Goal: Task Accomplishment & Management: Use online tool/utility

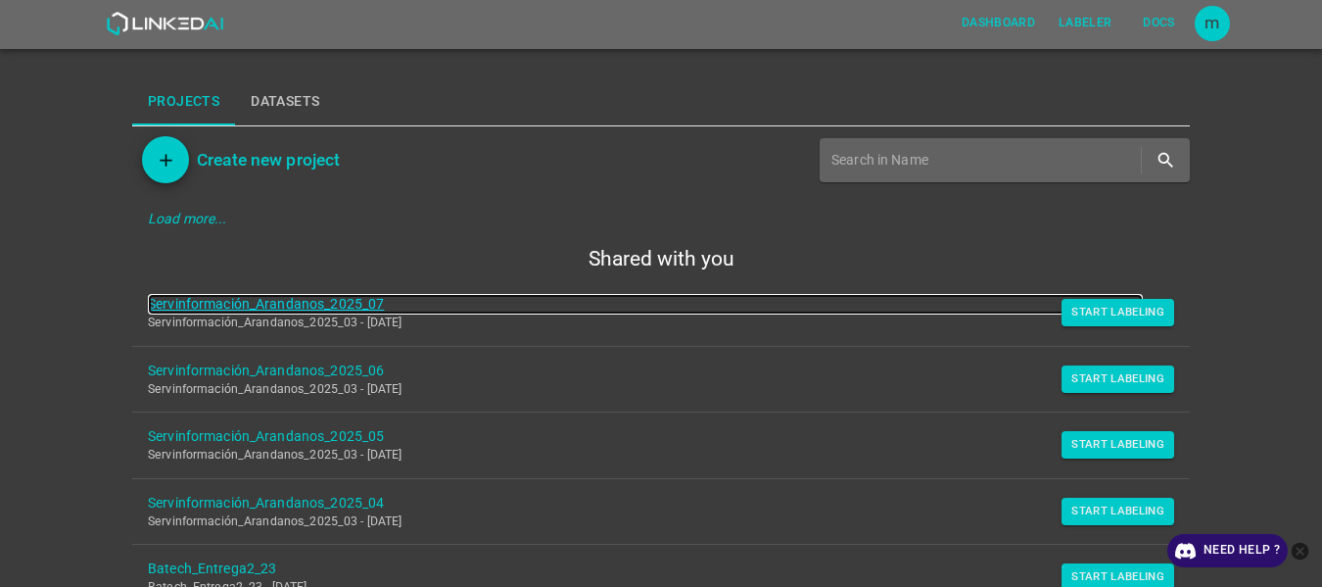
click at [336, 299] on link "Servinformación_Arandanos_2025_07" at bounding box center [645, 304] width 995 height 21
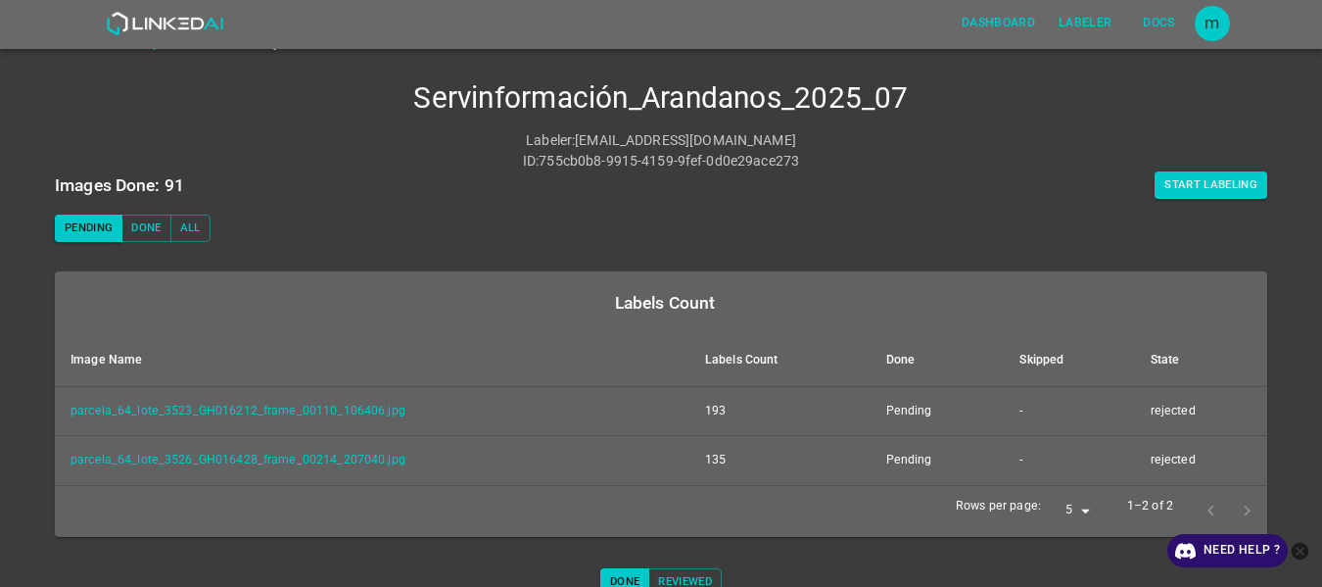
scroll to position [43, 0]
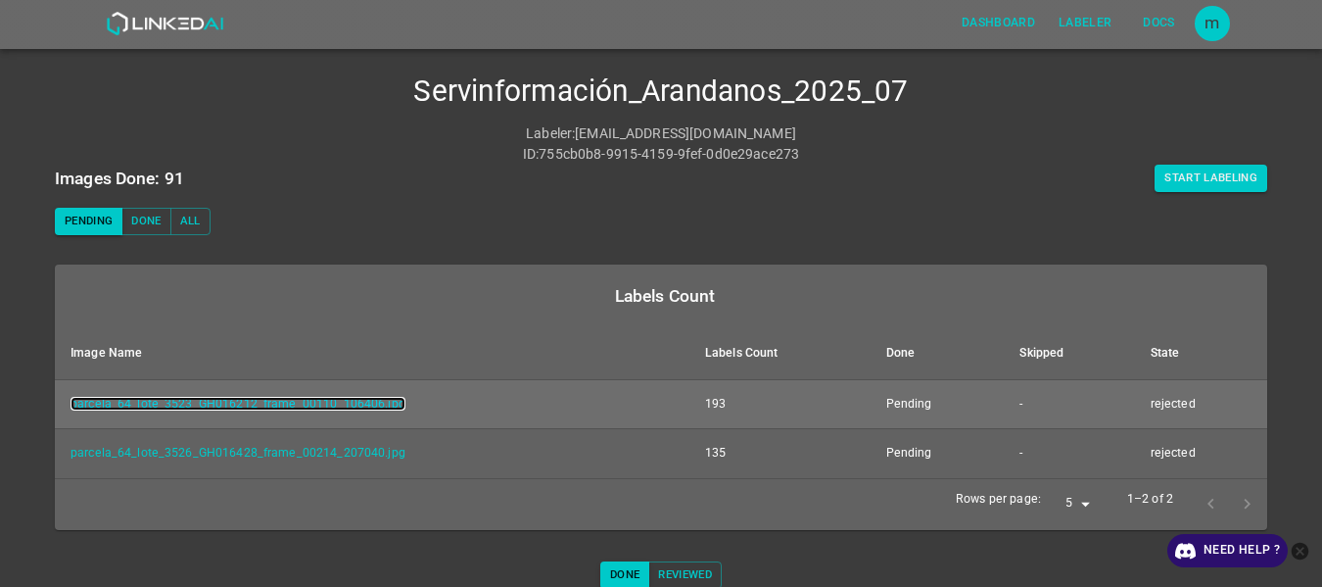
click at [356, 399] on link "parcela_64_lote_3523_GH016212_frame_00110_106406.jpg" at bounding box center [238, 404] width 335 height 14
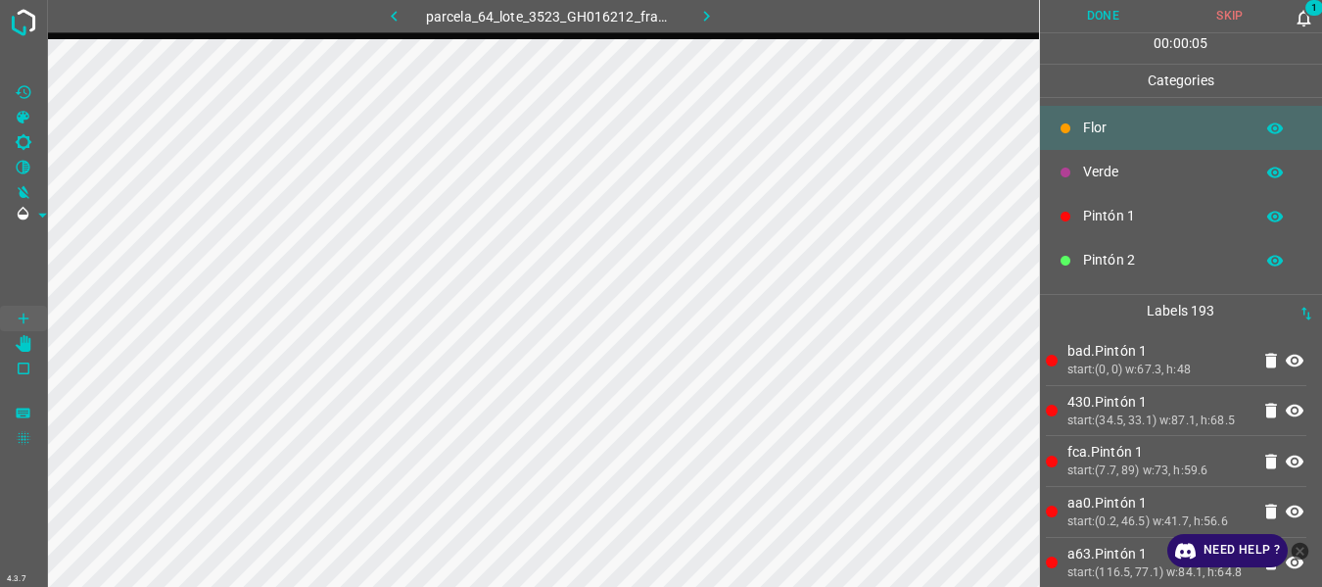
click at [1302, 19] on icon at bounding box center [1304, 18] width 21 height 21
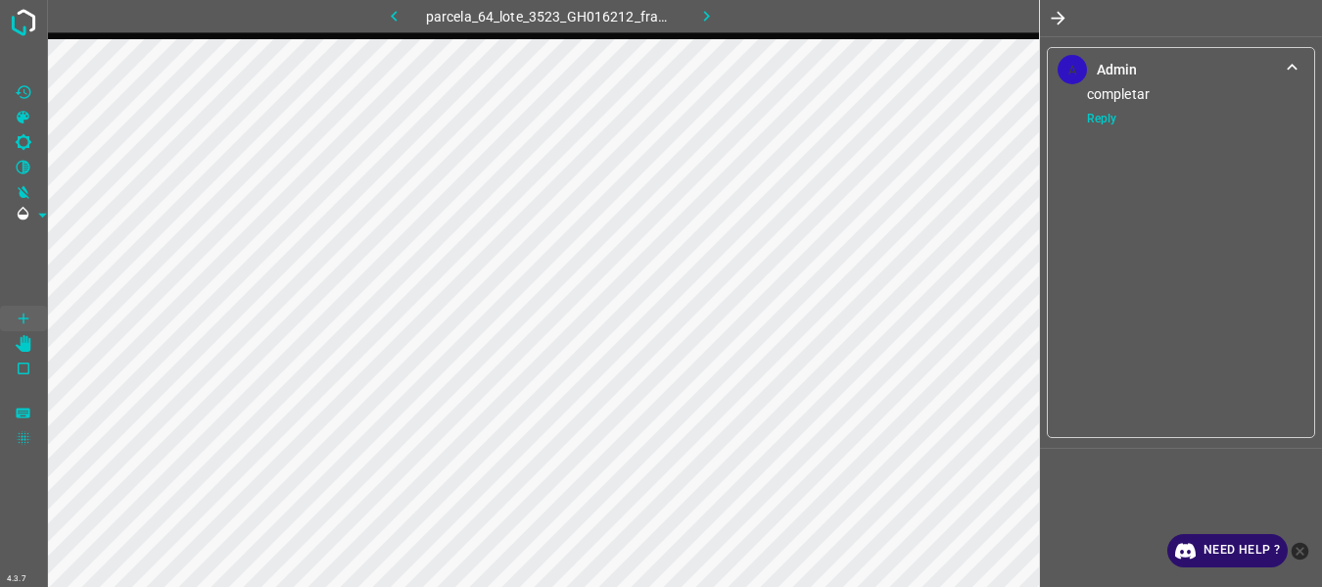
click at [1061, 11] on icon "button" at bounding box center [1058, 18] width 21 height 21
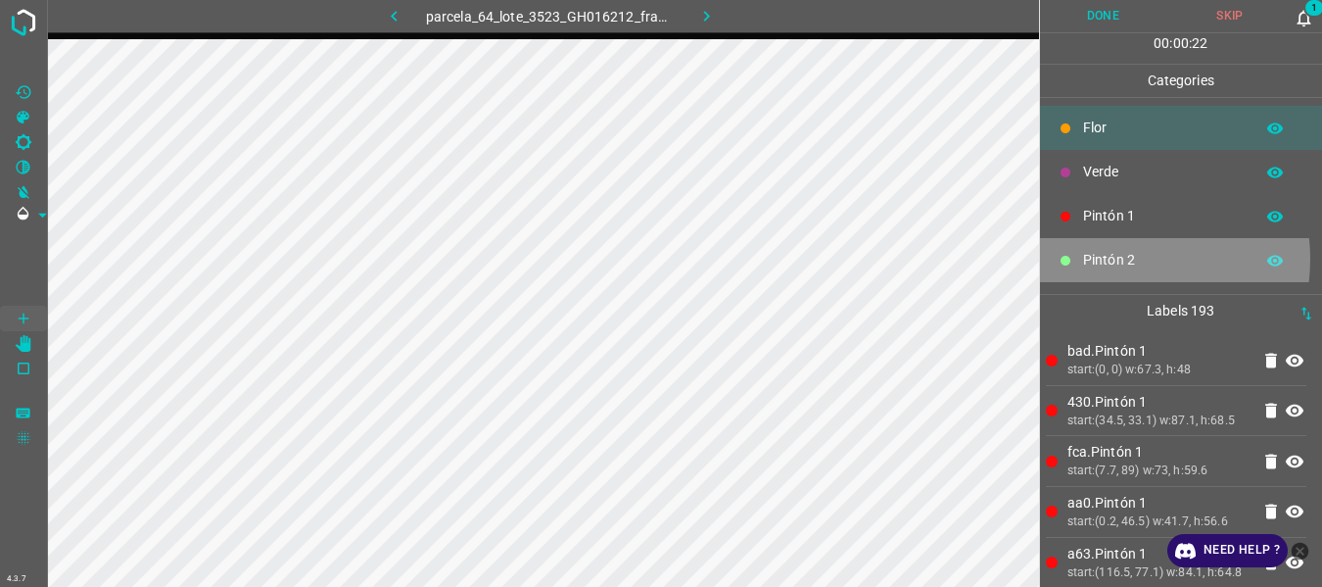
click at [1117, 259] on p "Pintón 2" at bounding box center [1163, 260] width 161 height 21
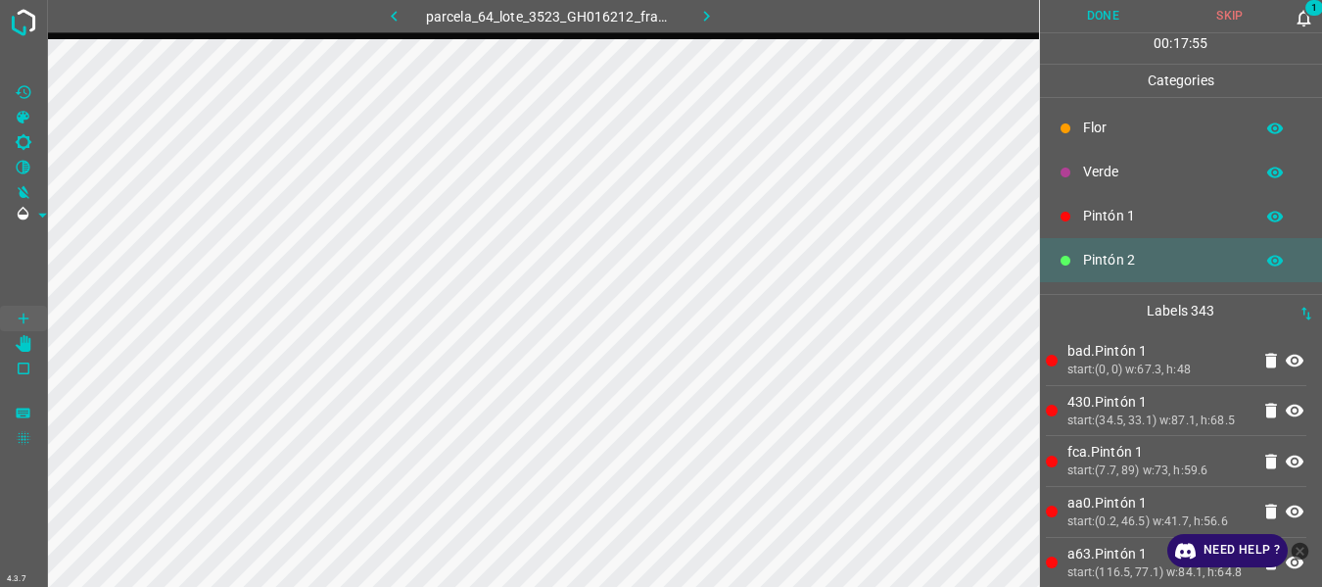
click at [1306, 20] on icon at bounding box center [1304, 18] width 21 height 21
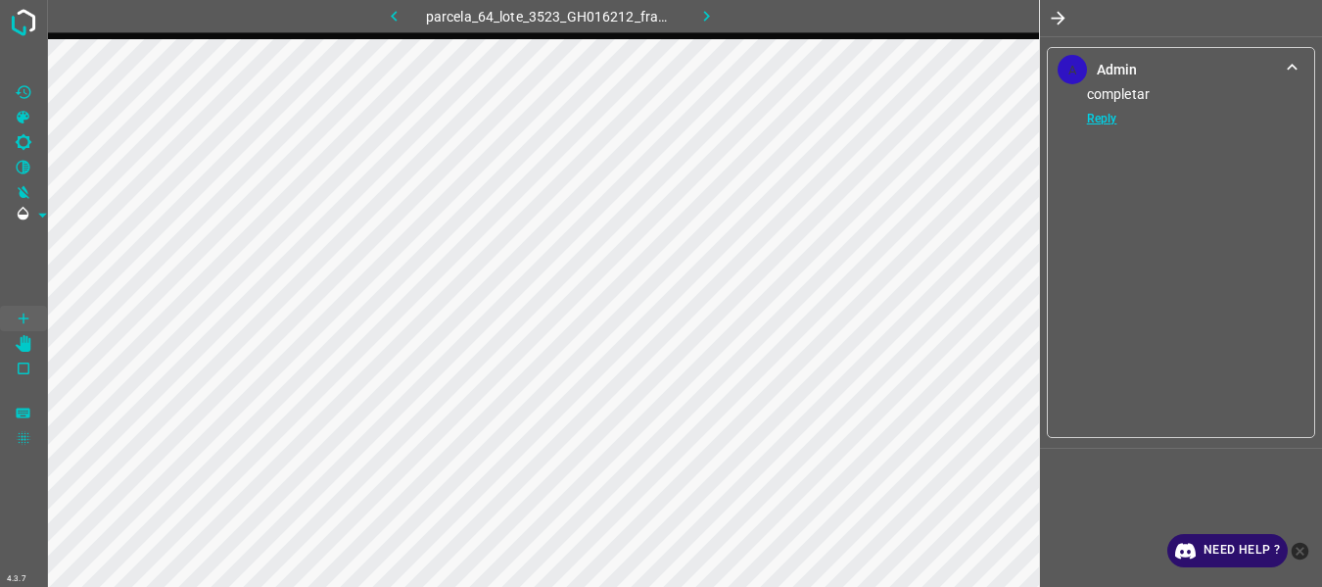
click at [1092, 120] on link "Reply" at bounding box center [1088, 119] width 60 height 18
click at [1132, 222] on textarea at bounding box center [1182, 212] width 185 height 78
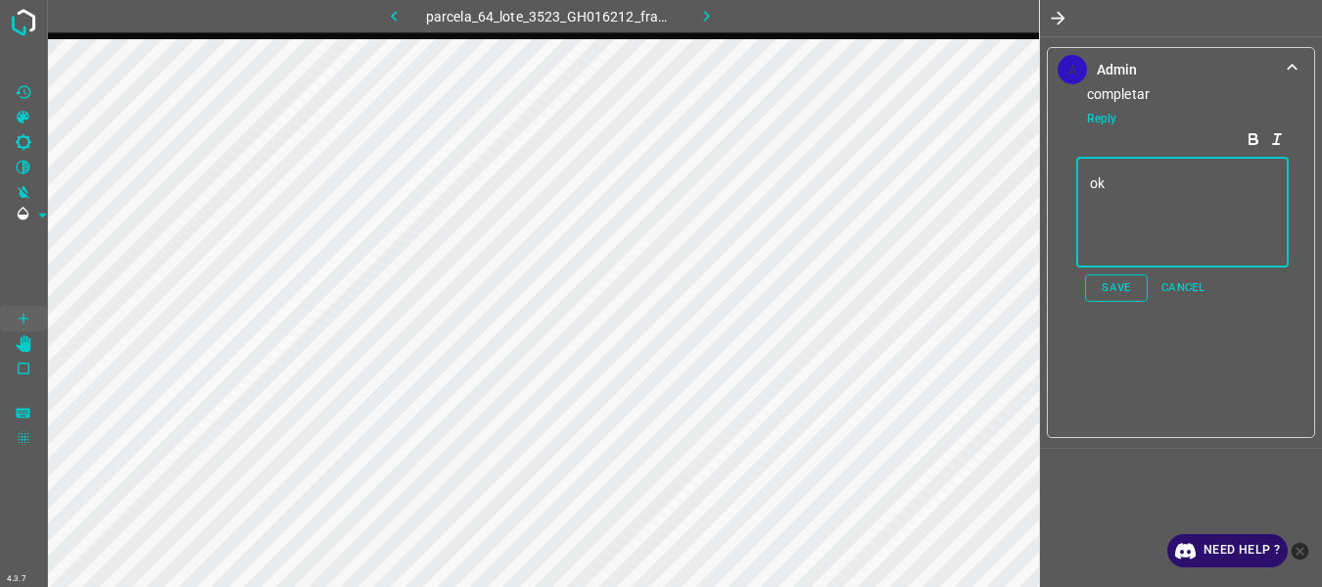
type textarea "ok"
click at [1129, 293] on button "Save" at bounding box center [1116, 287] width 63 height 27
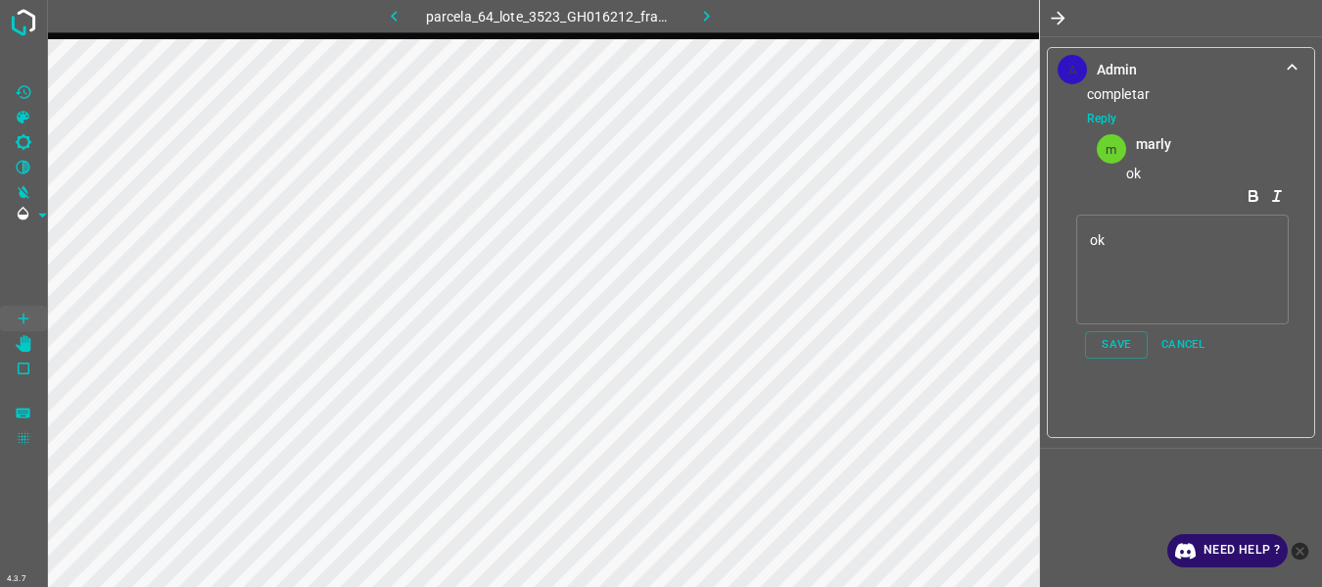
click at [1057, 15] on icon "button" at bounding box center [1058, 18] width 21 height 21
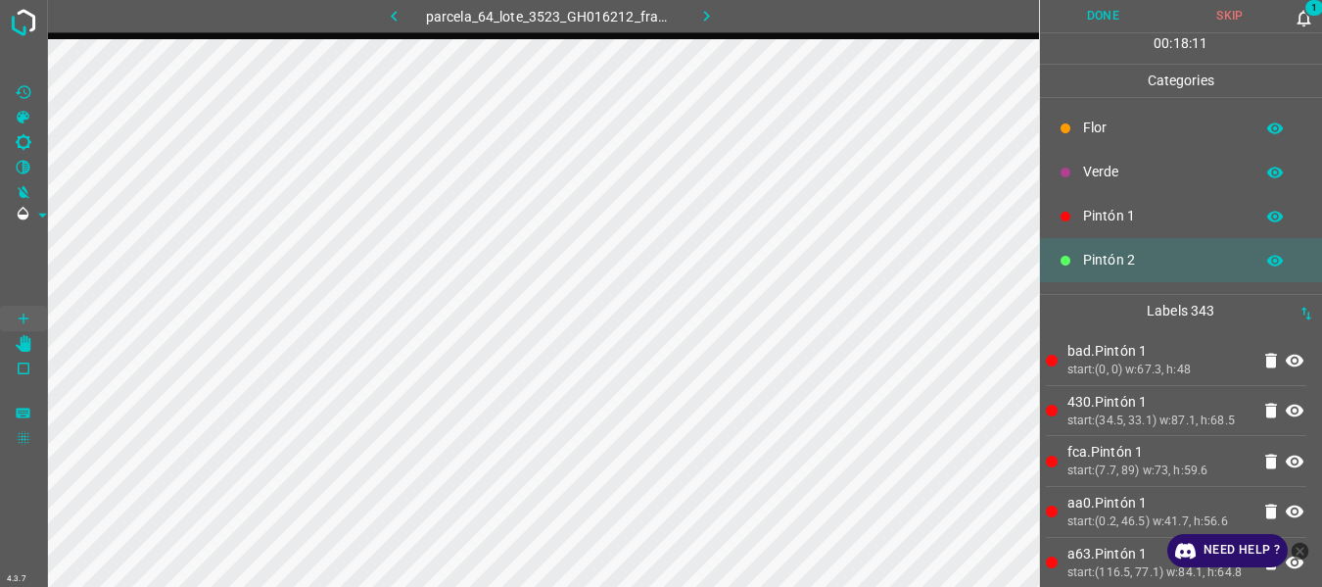
click at [1104, 17] on button "Done" at bounding box center [1103, 16] width 127 height 32
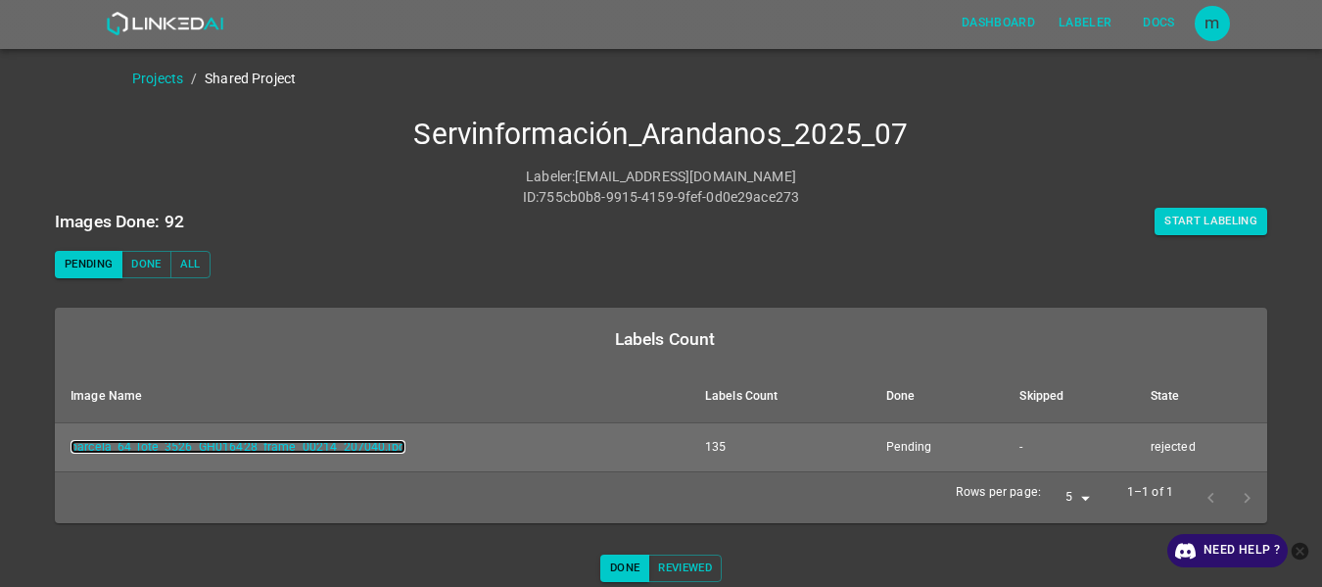
click at [273, 453] on link "parcela_64_lote_3526_GH016428_frame_00214_207040.jpg" at bounding box center [238, 447] width 335 height 14
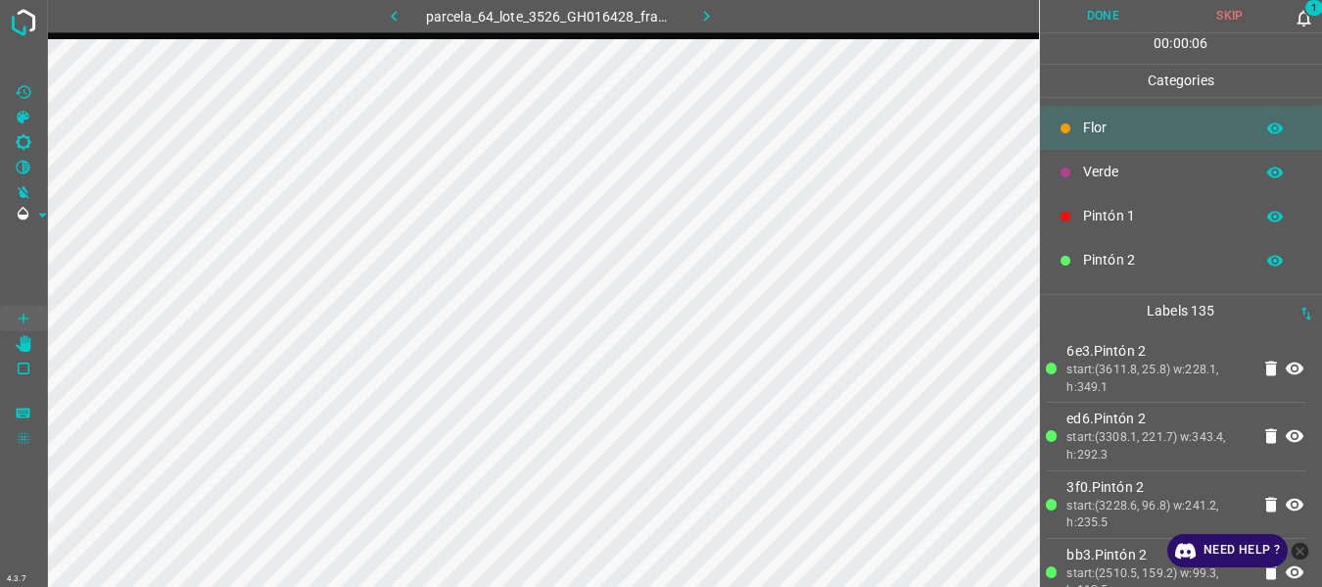
click at [1301, 13] on icon at bounding box center [1304, 18] width 21 height 21
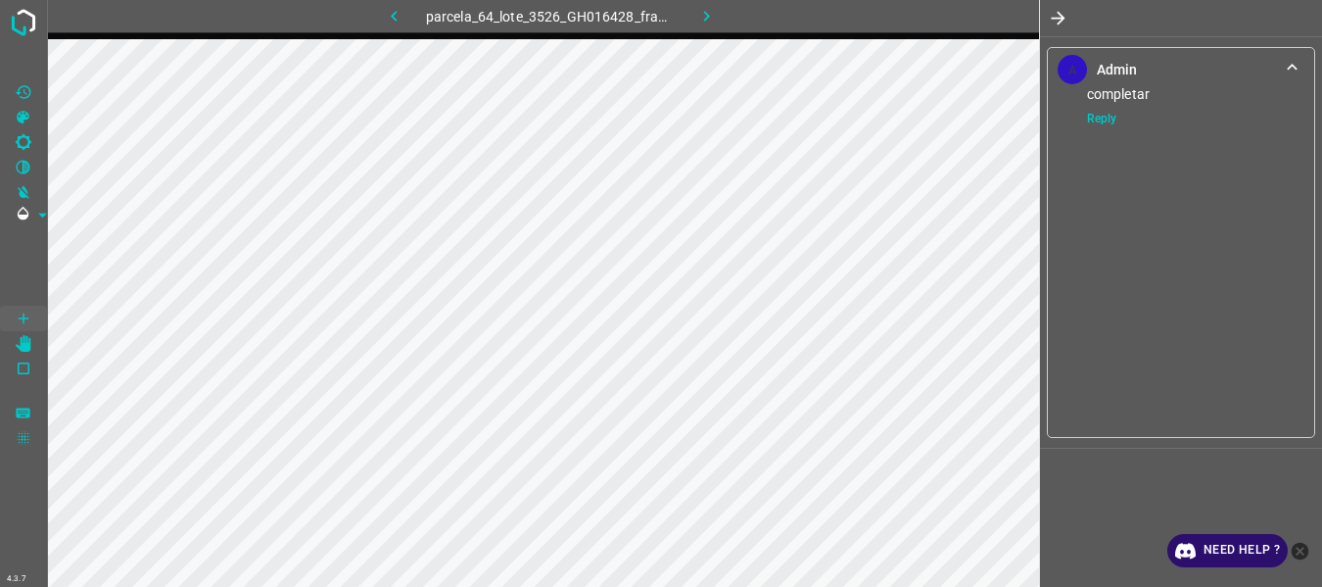
click at [1056, 17] on icon "button" at bounding box center [1058, 18] width 21 height 21
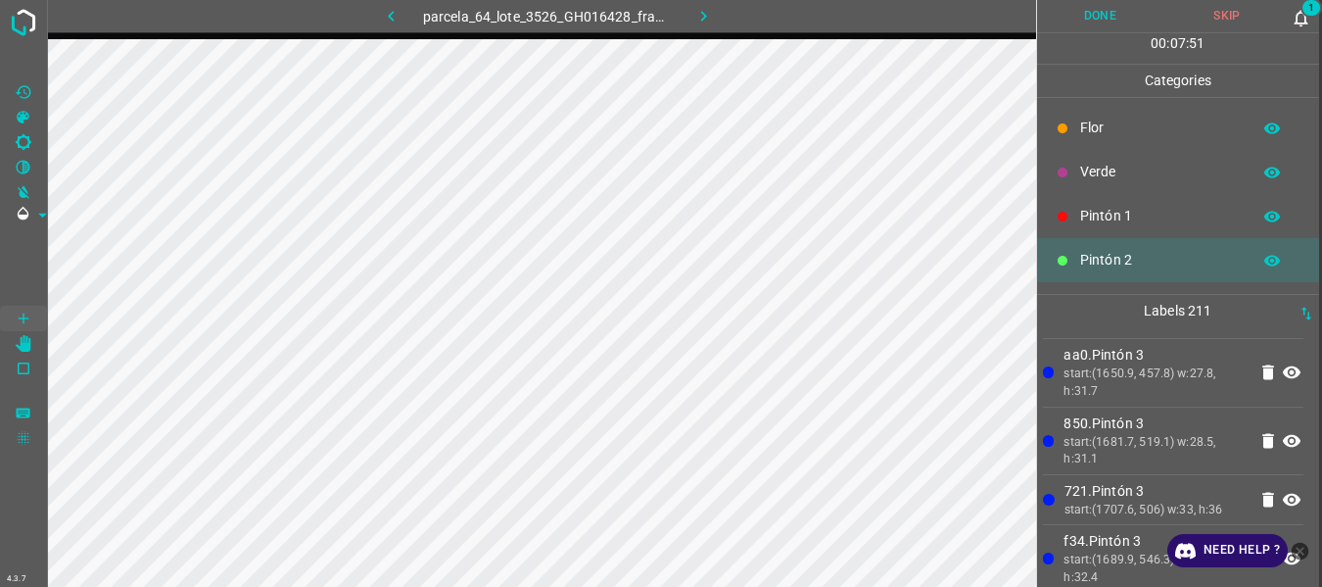
scroll to position [2394, 0]
click at [1102, 15] on button "Done" at bounding box center [1101, 16] width 127 height 32
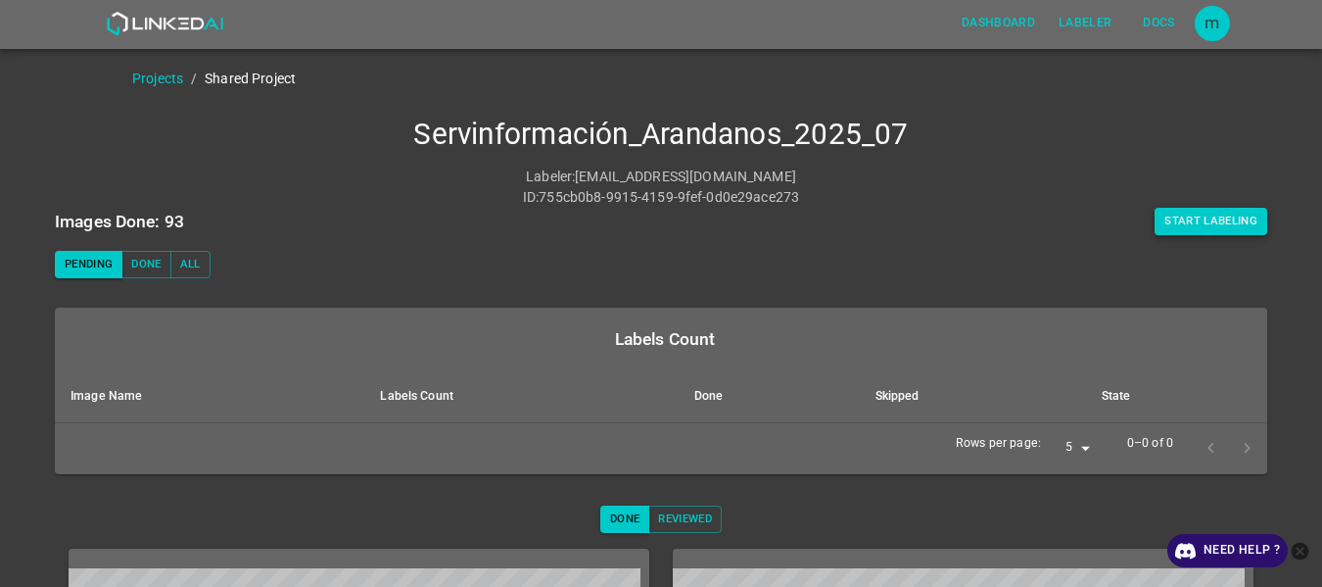
click at [1217, 228] on button "Start Labeling" at bounding box center [1211, 221] width 113 height 27
